Goal: Task Accomplishment & Management: Manage account settings

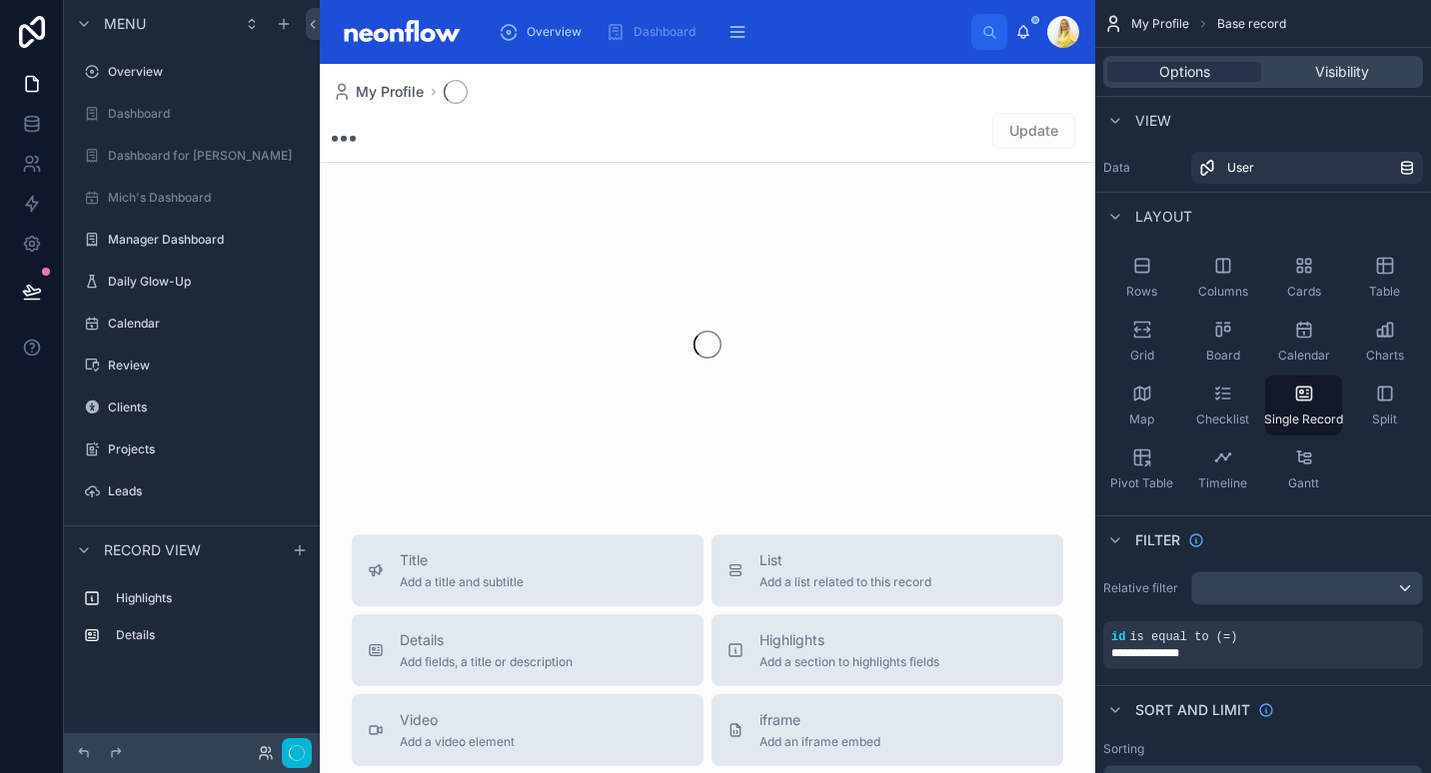
scroll to position [269, 0]
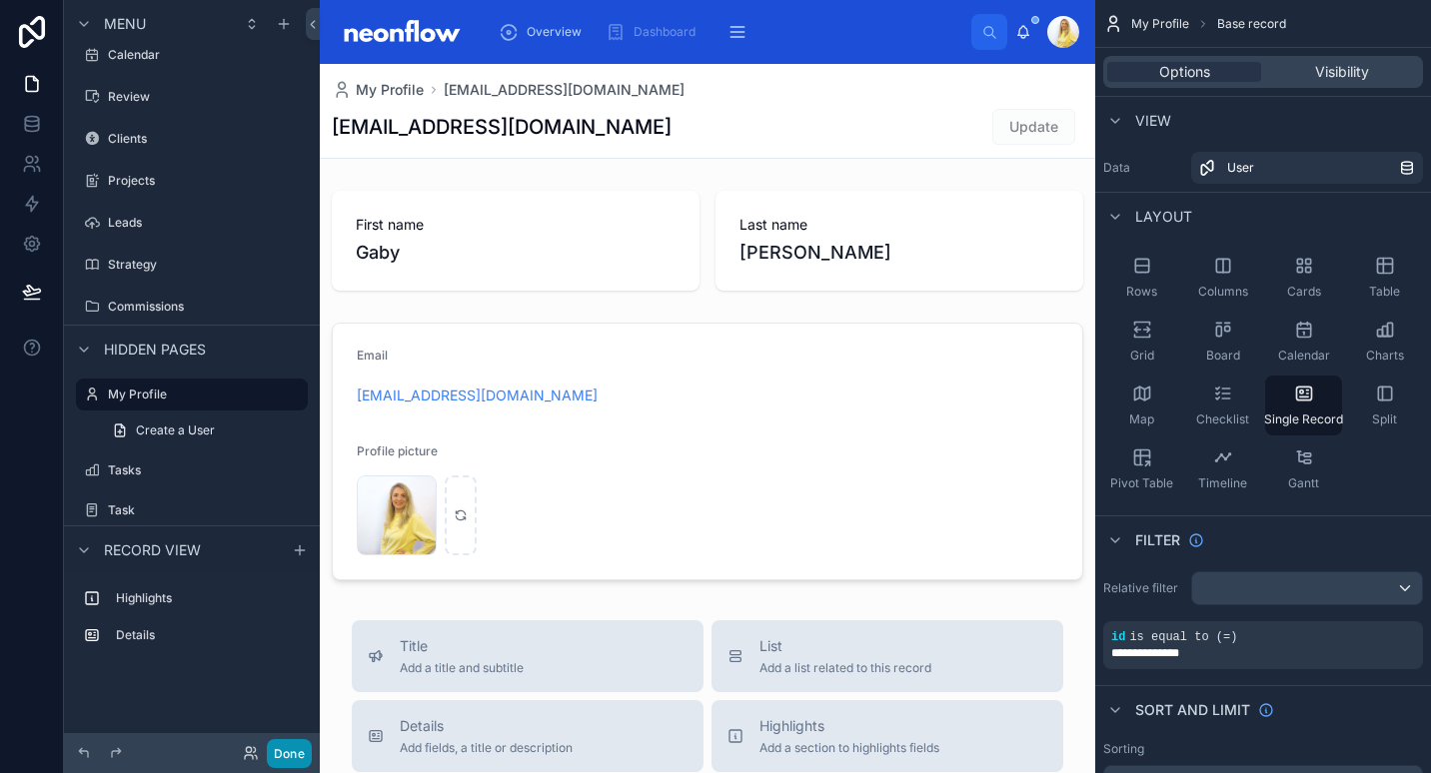
click at [305, 763] on button "Done" at bounding box center [289, 753] width 45 height 29
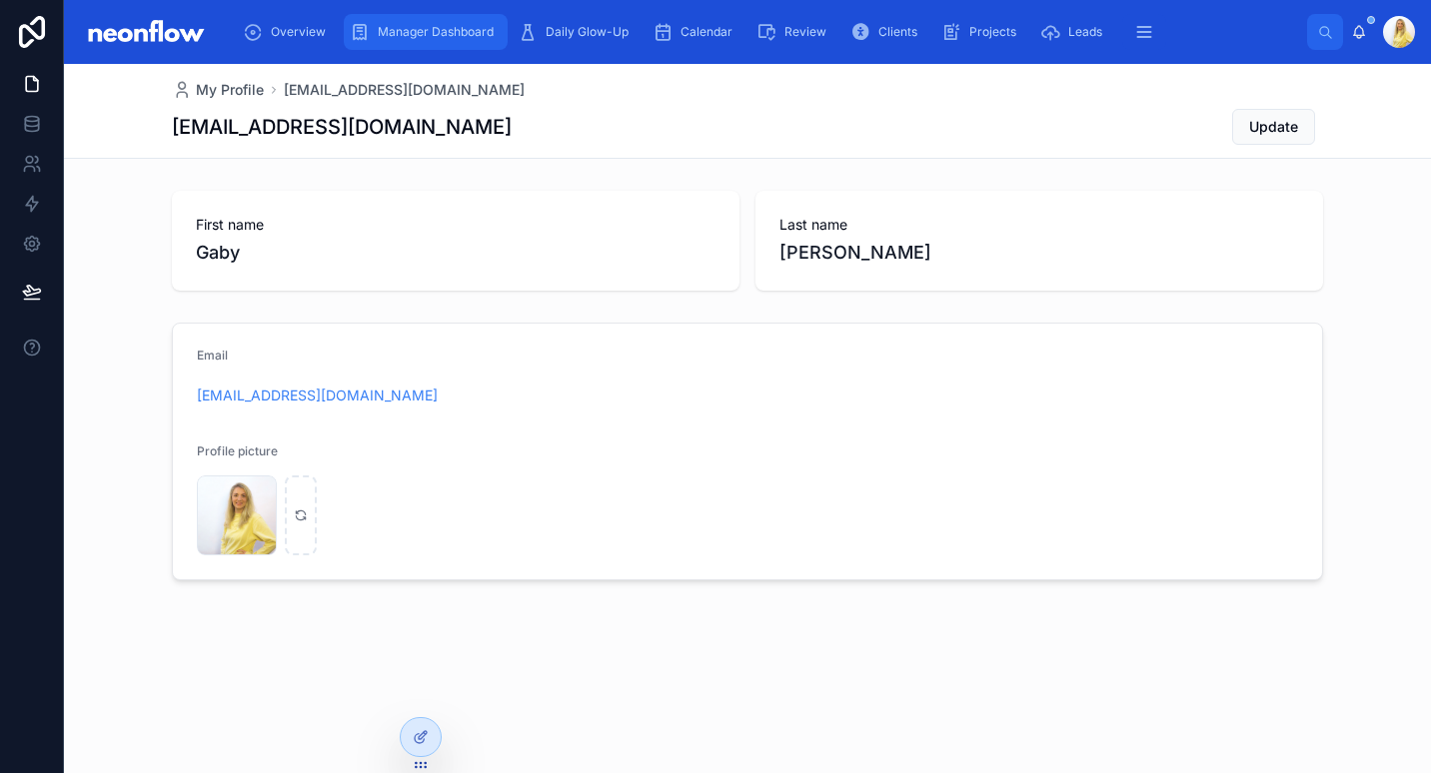
click at [450, 31] on span "Manager Dashboard" at bounding box center [436, 32] width 116 height 16
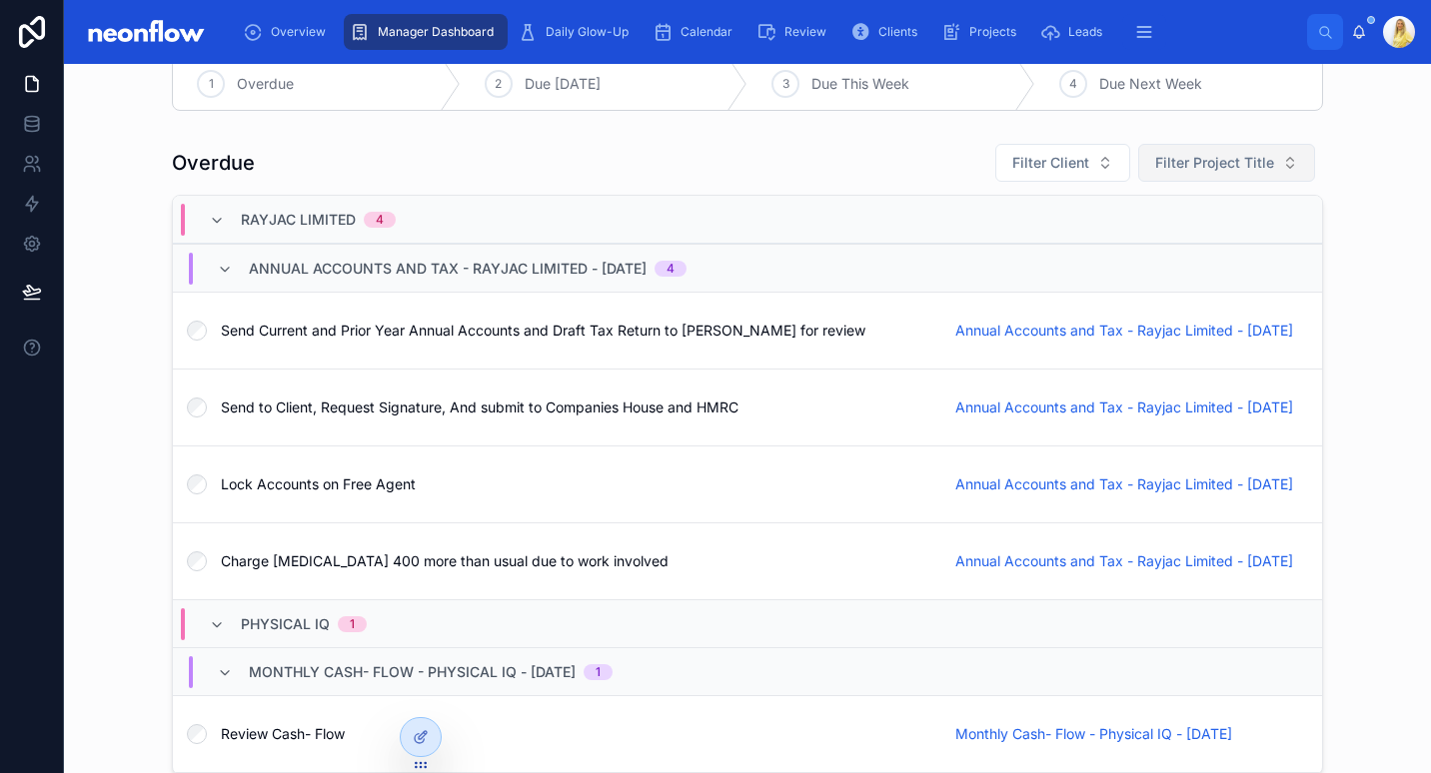
scroll to position [225, 0]
click at [893, 35] on span "Clients" at bounding box center [897, 32] width 39 height 16
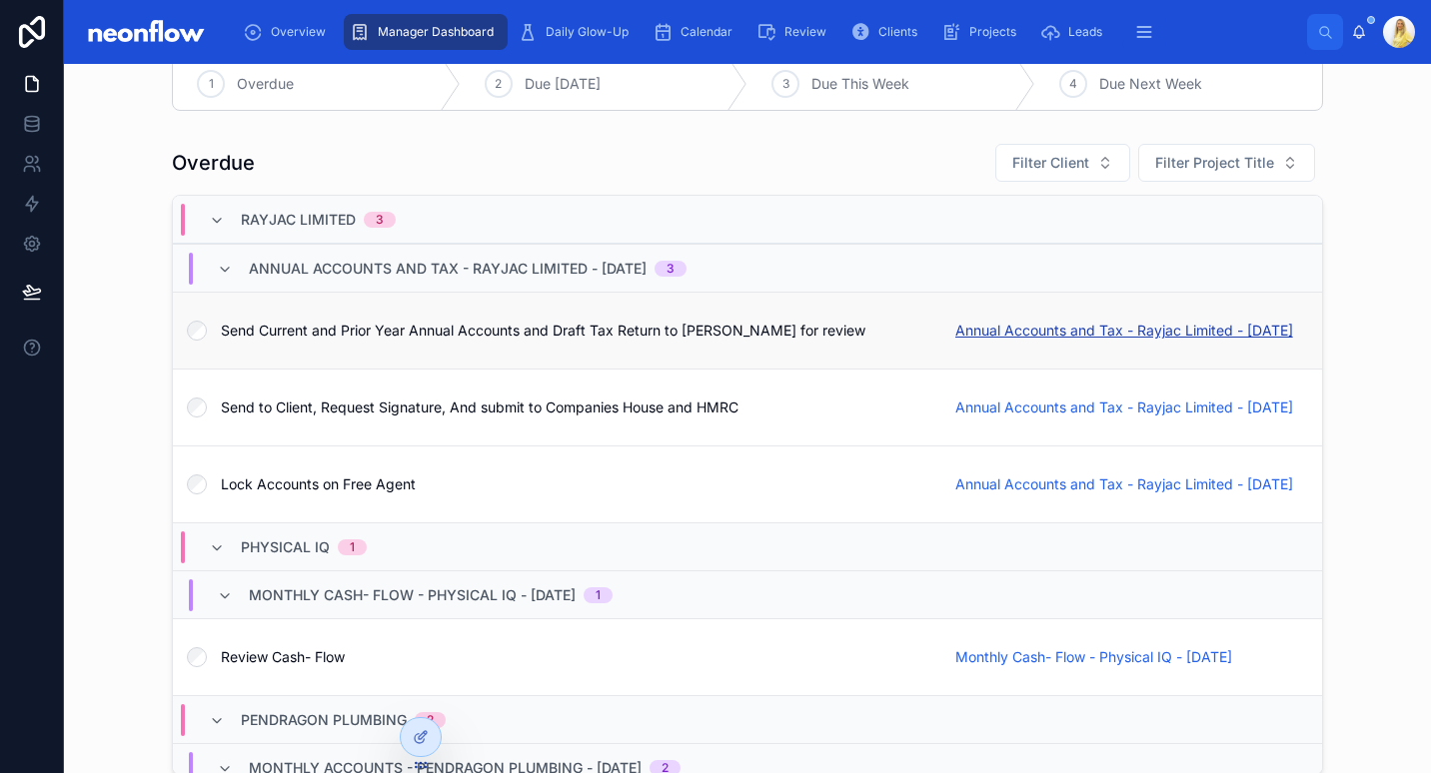
click at [999, 334] on span "Annual Accounts and Tax - Rayjac Limited - 31/05/2025" at bounding box center [1124, 331] width 338 height 20
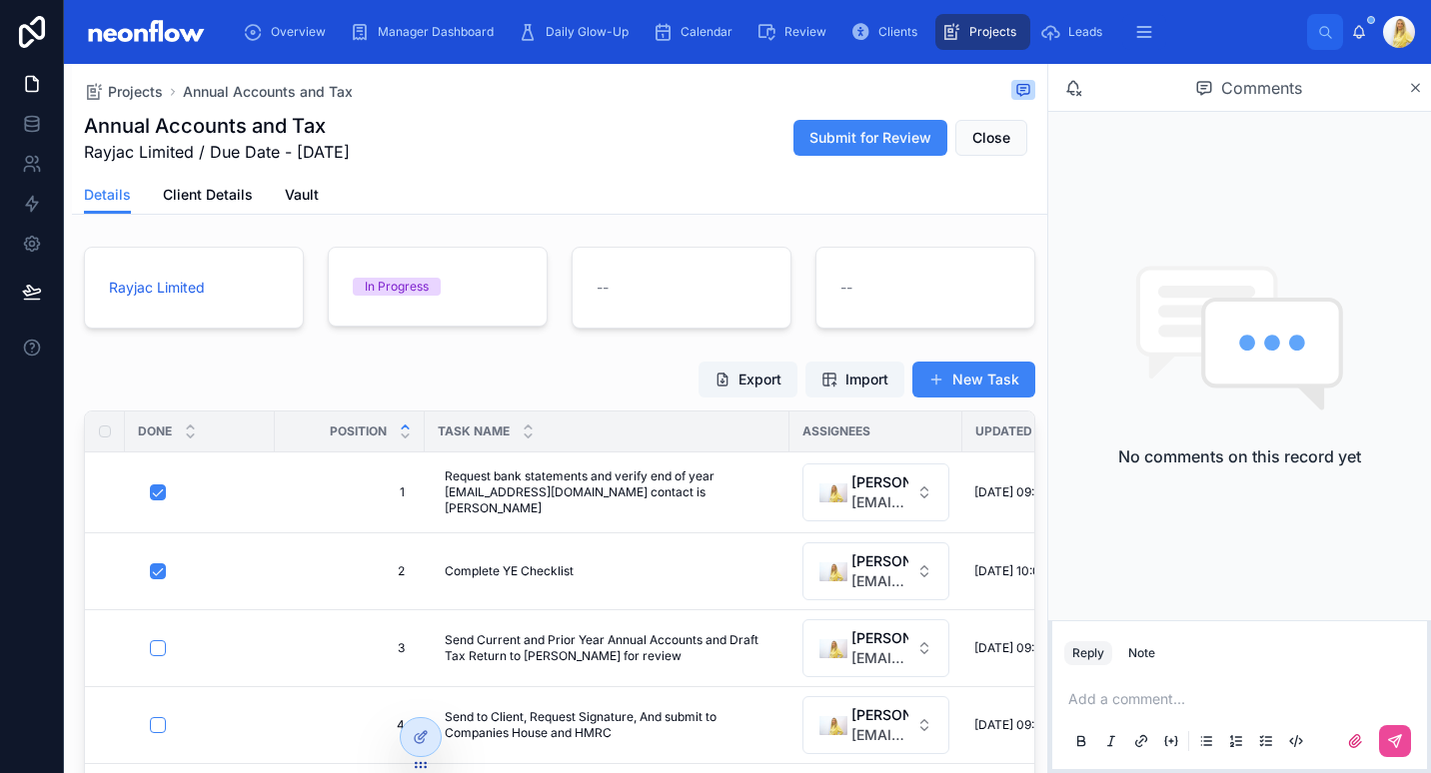
scroll to position [233, 0]
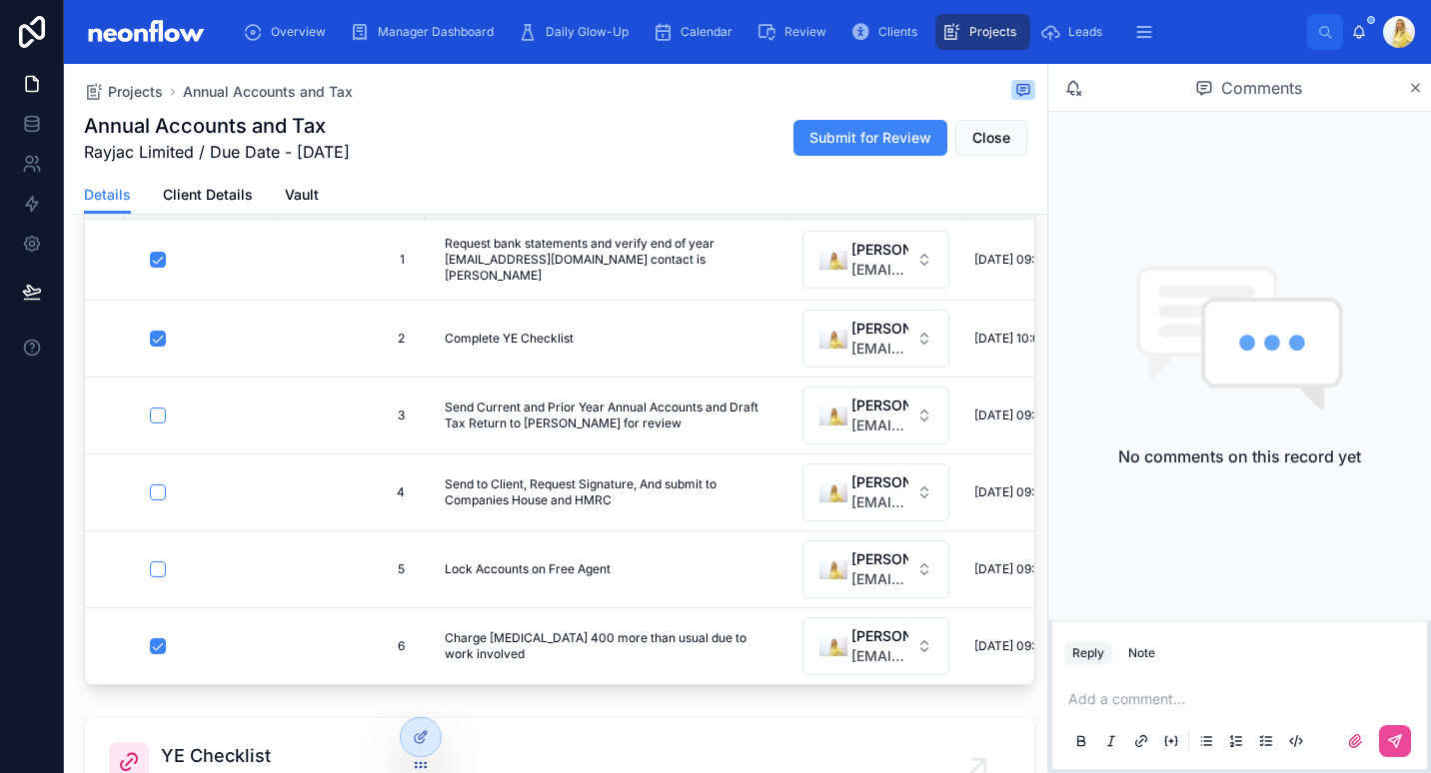
click at [645, 171] on div "Projects Annual Accounts and Tax Annual Accounts and Tax Rayjac Limited / Due D…" at bounding box center [559, 120] width 951 height 112
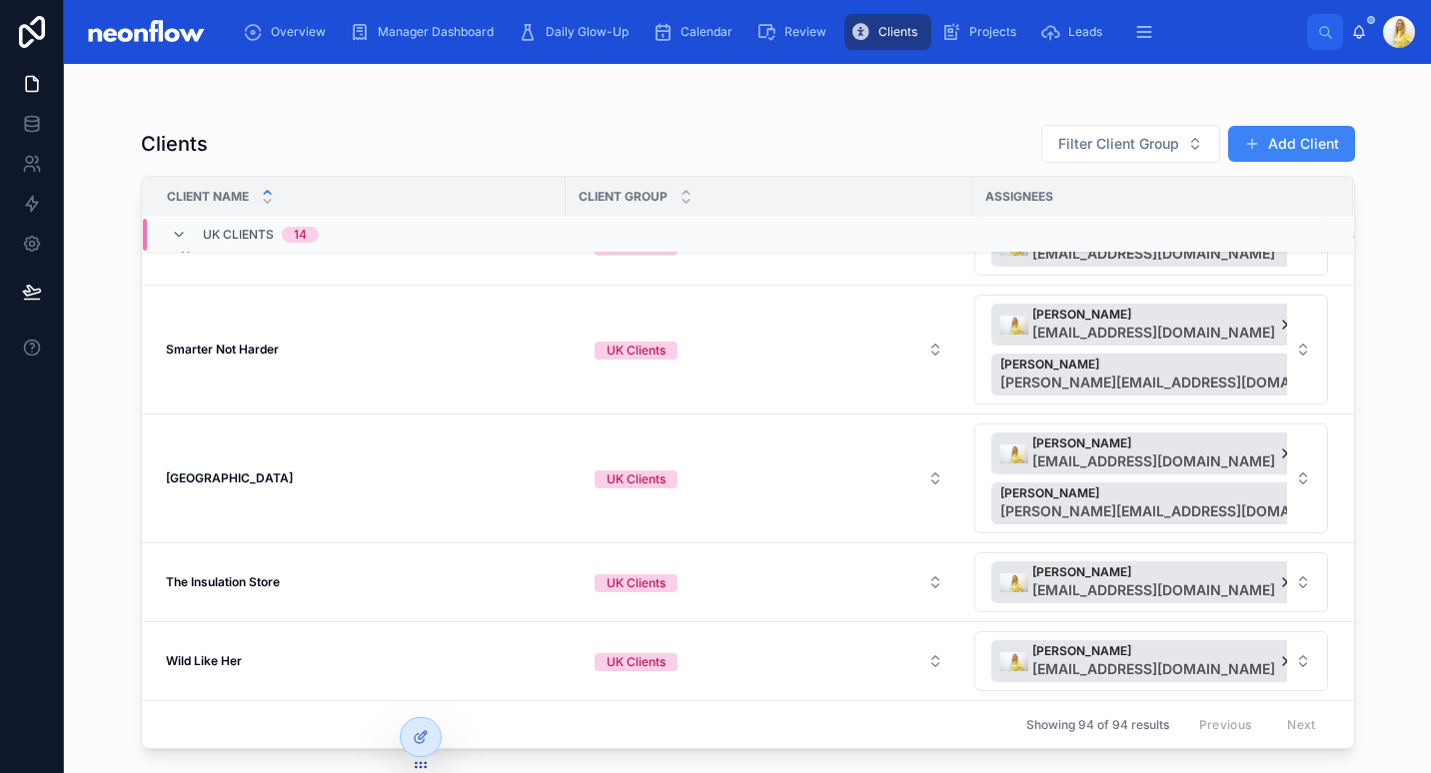
scroll to position [268, 0]
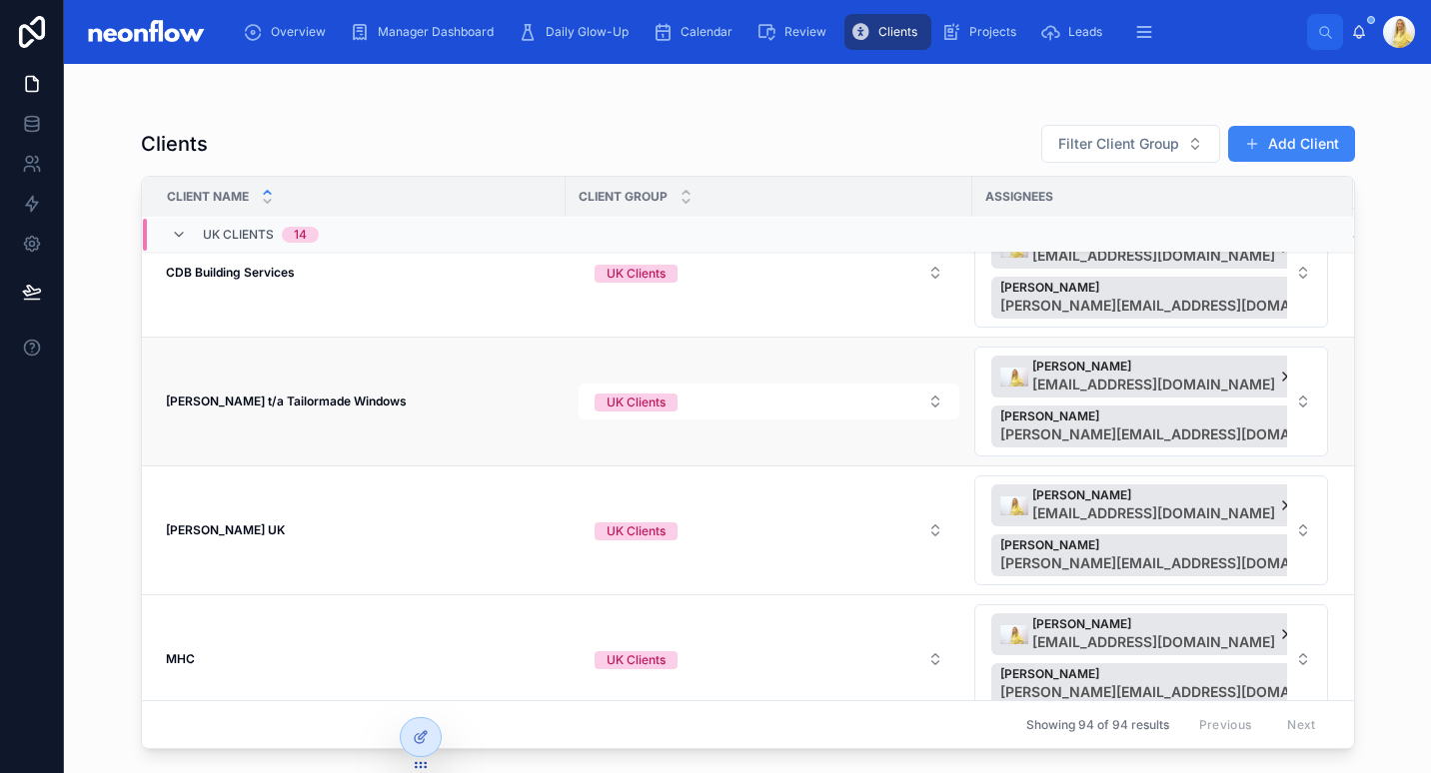
click at [321, 401] on strong "[PERSON_NAME] t/a Tailormade Windows" at bounding box center [286, 401] width 241 height 15
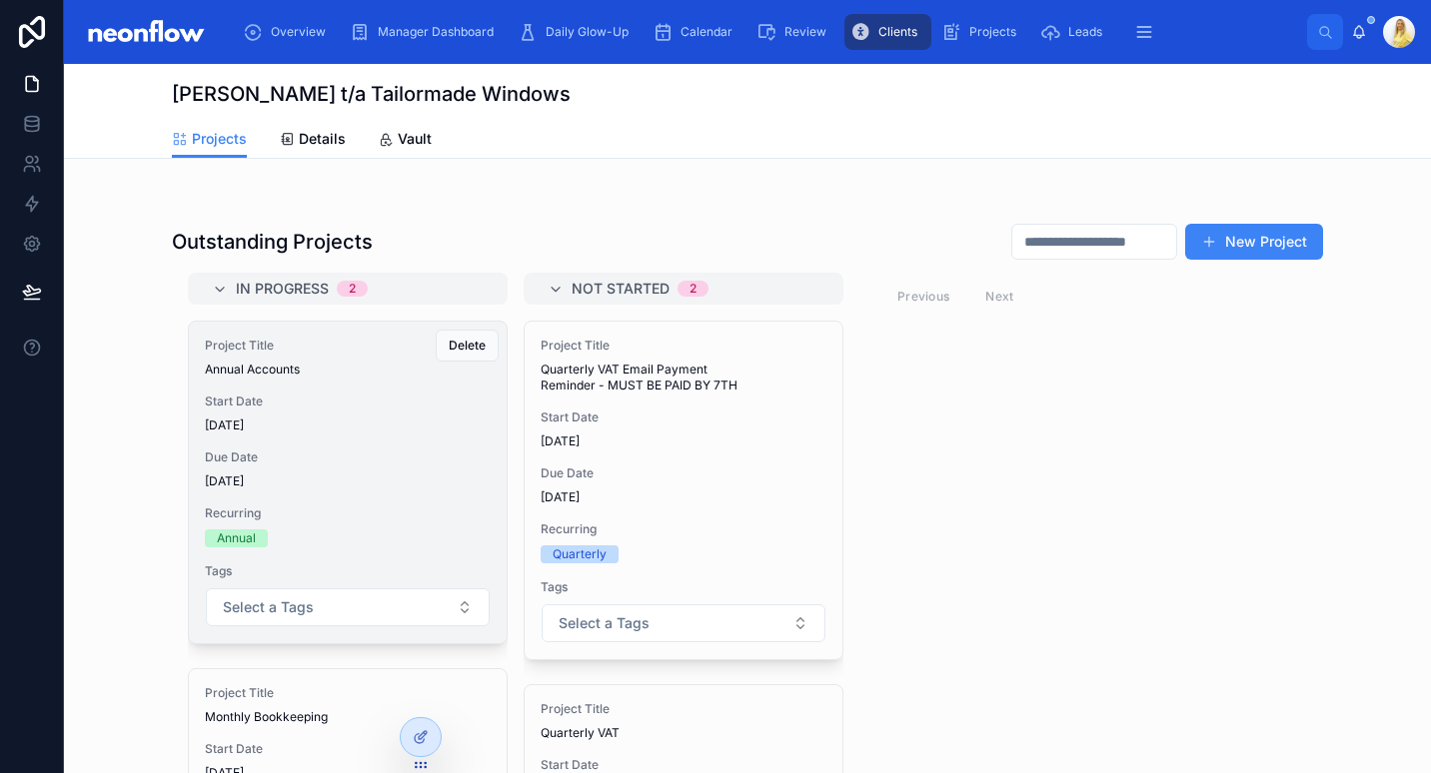
click at [370, 506] on span "Recurring" at bounding box center [348, 514] width 286 height 16
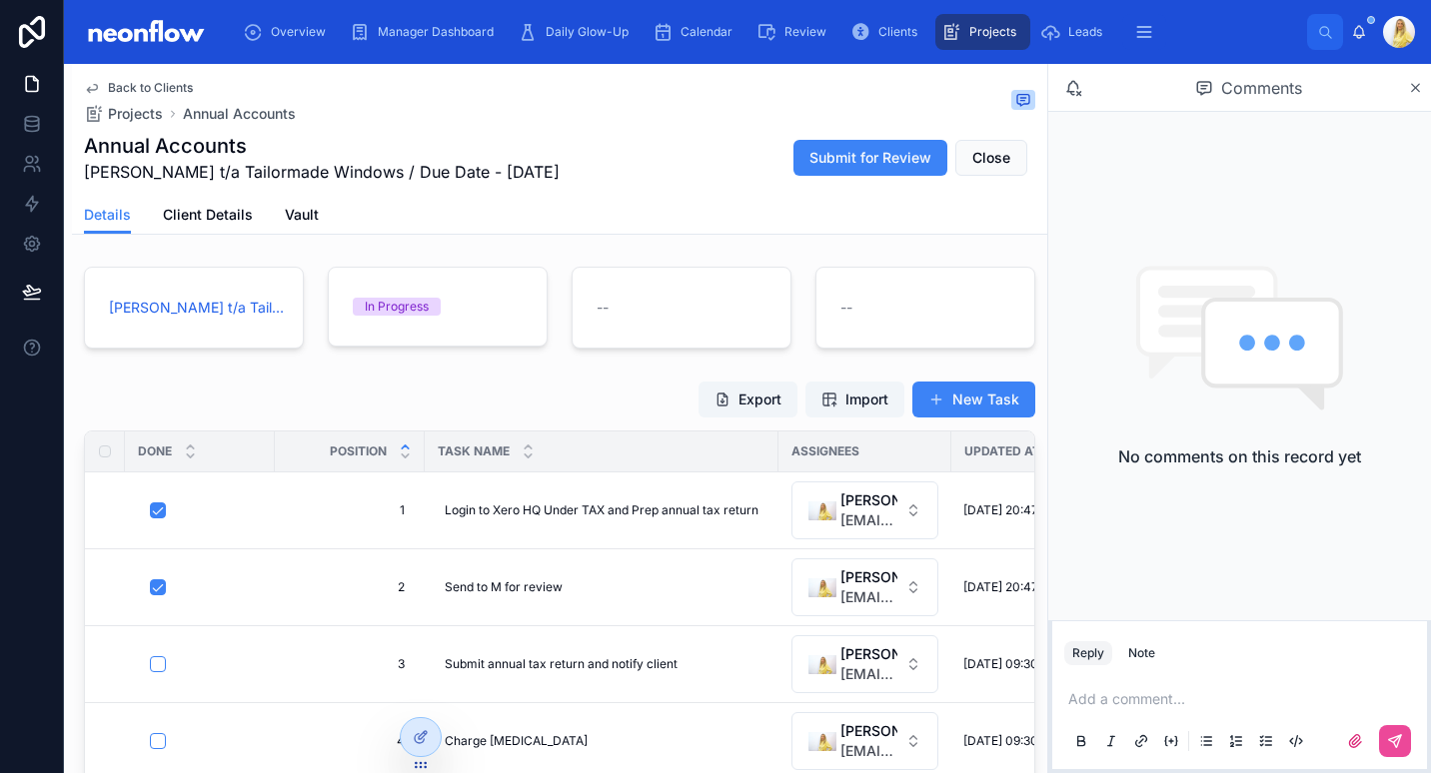
scroll to position [233, 0]
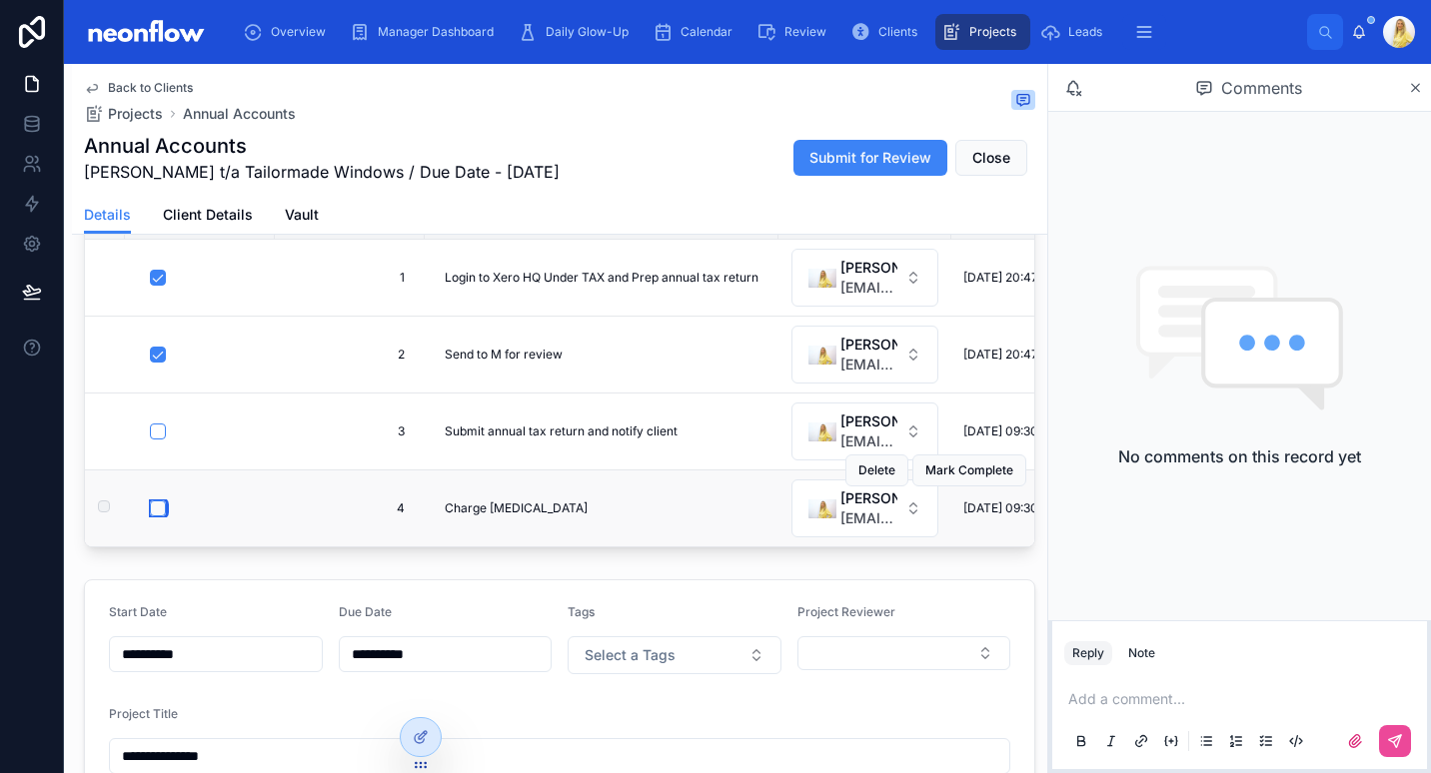
click at [153, 510] on button "button" at bounding box center [158, 509] width 16 height 16
